Goal: Navigation & Orientation: Find specific page/section

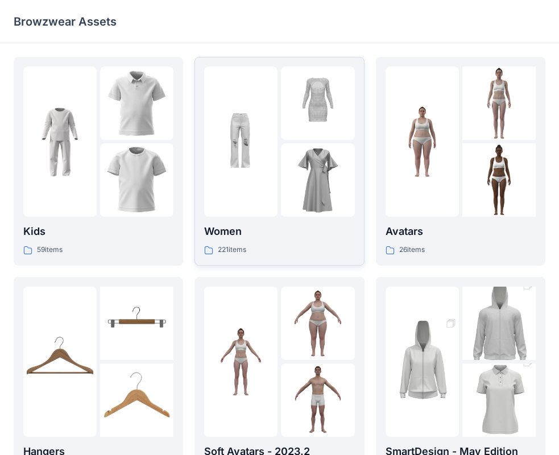
click at [282, 214] on img at bounding box center [317, 179] width 73 height 73
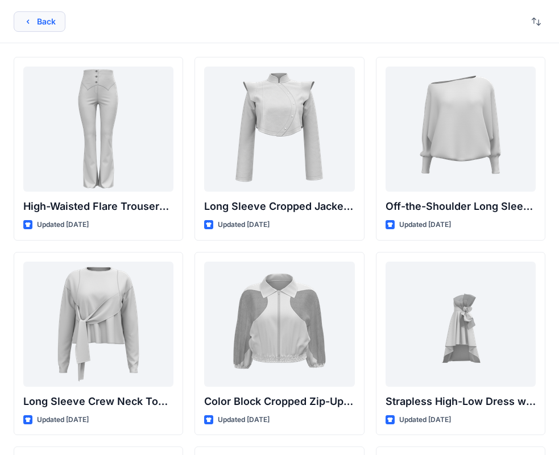
click at [33, 26] on button "Back" at bounding box center [40, 21] width 52 height 20
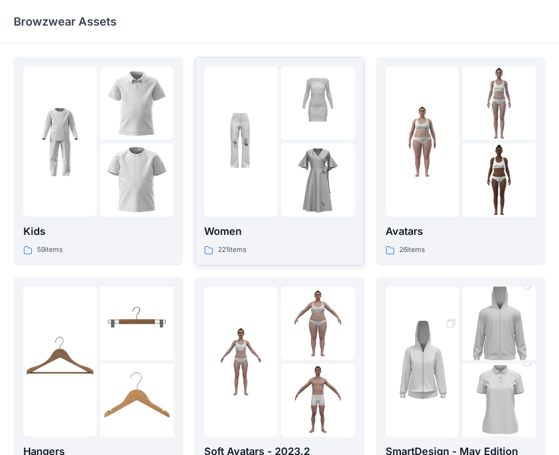
click at [260, 178] on img at bounding box center [240, 141] width 73 height 73
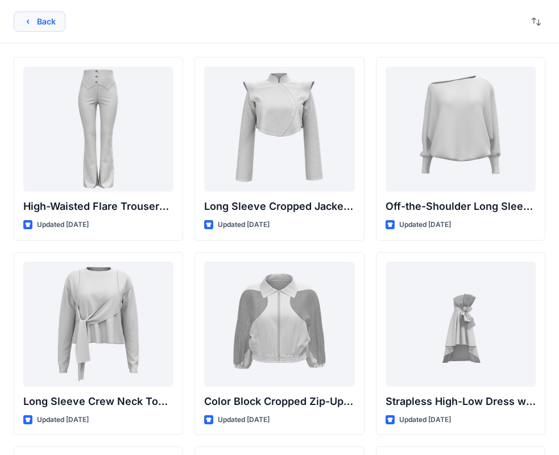
click at [42, 20] on button "Back" at bounding box center [40, 21] width 52 height 20
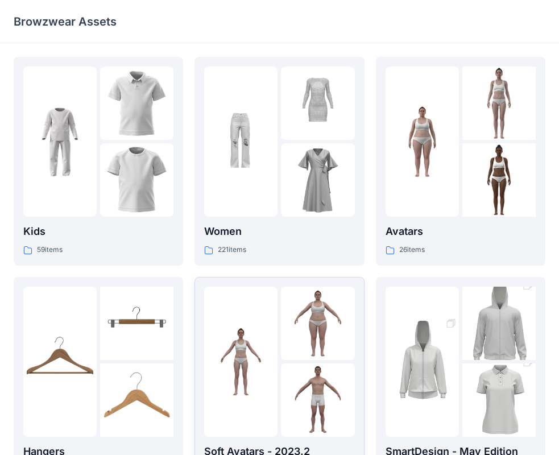
scroll to position [227, 0]
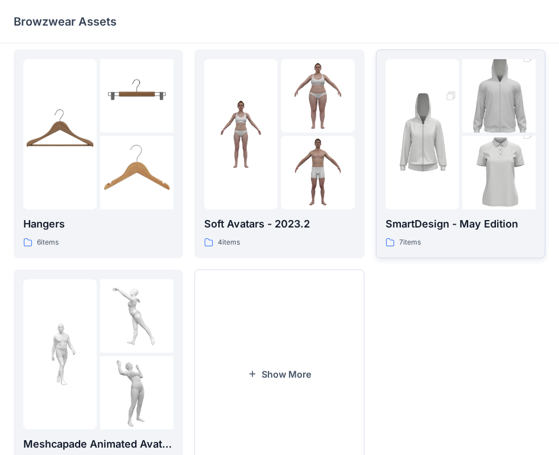
click at [475, 161] on img at bounding box center [498, 173] width 73 height 110
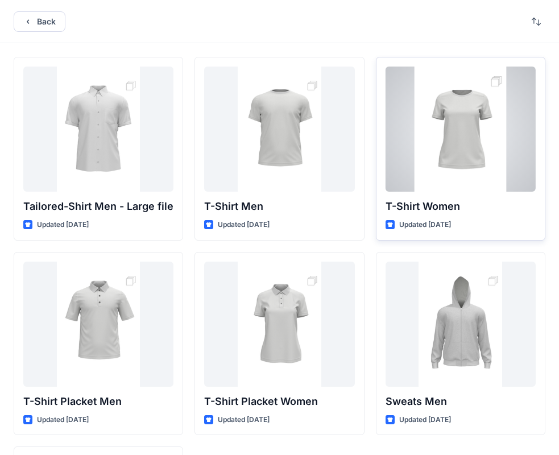
click at [466, 139] on div at bounding box center [460, 129] width 150 height 125
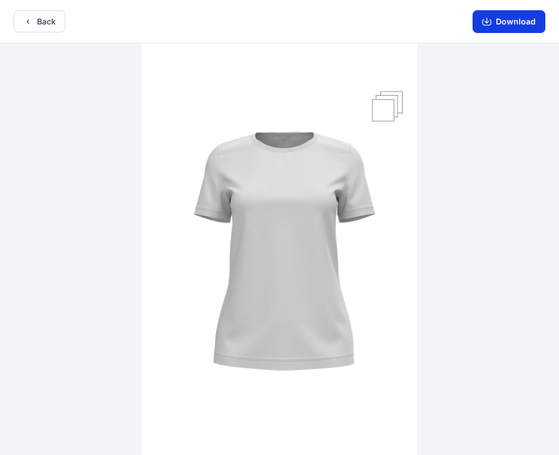
click at [497, 26] on button "Download" at bounding box center [508, 21] width 73 height 23
